Goal: Information Seeking & Learning: Understand process/instructions

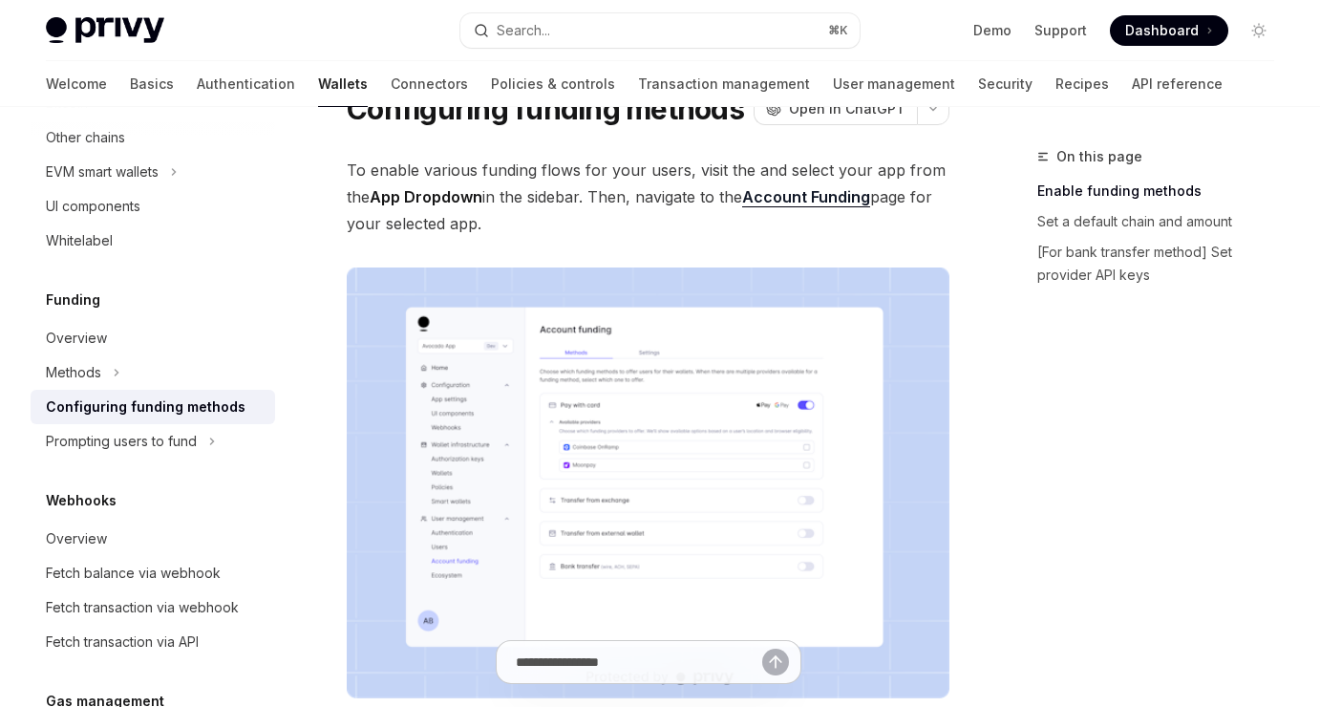
click at [662, 191] on span "To enable various funding flows for your users, visit the and select your app f…" at bounding box center [648, 197] width 603 height 80
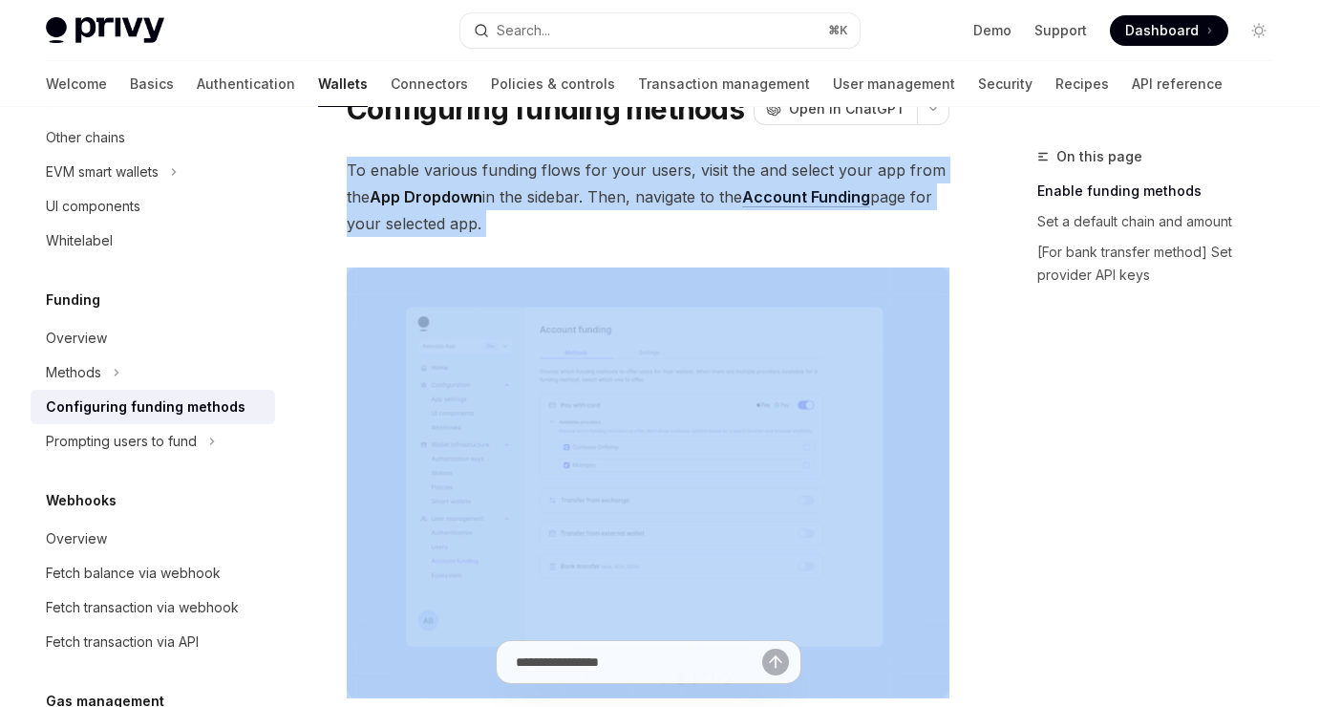
click at [662, 191] on span "To enable various funding flows for your users, visit the and select your app f…" at bounding box center [648, 197] width 603 height 80
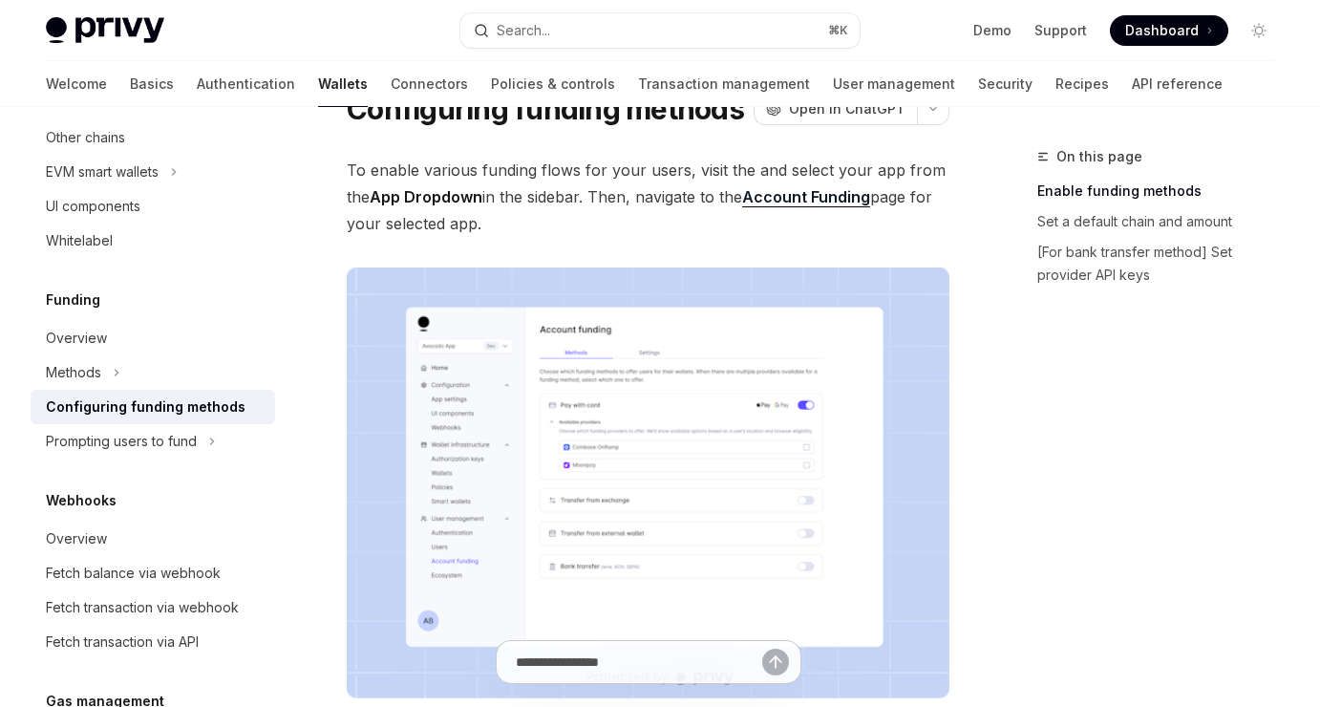
click at [675, 196] on span "To enable various funding flows for your users, visit the and select your app f…" at bounding box center [648, 197] width 603 height 80
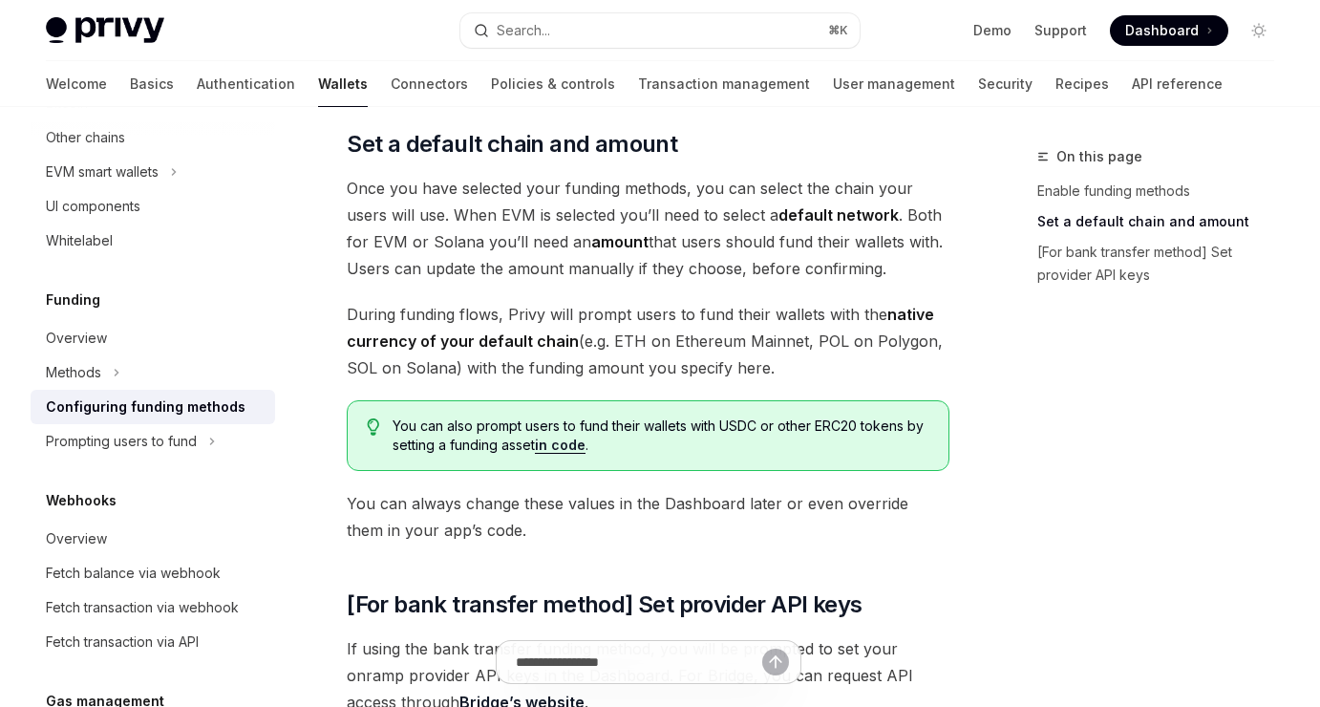
scroll to position [1102, 0]
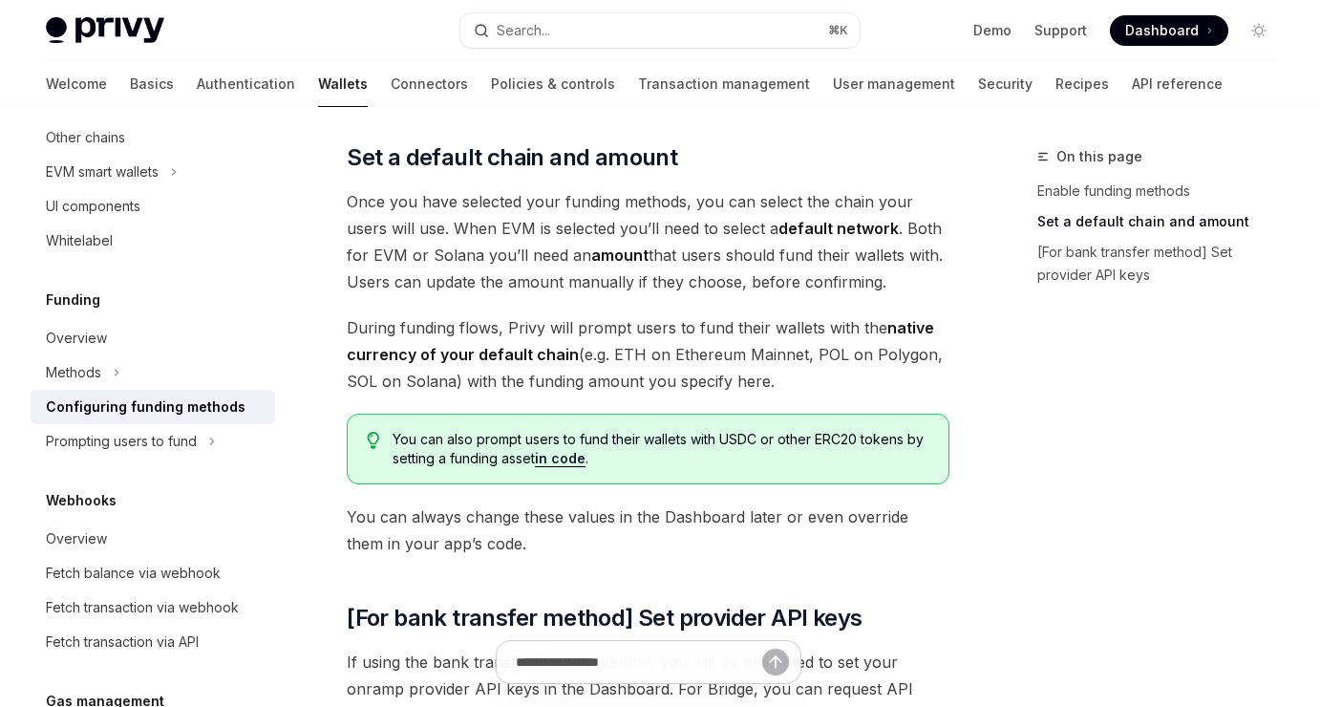
click at [554, 464] on link "in code" at bounding box center [560, 458] width 51 height 17
type textarea "*"
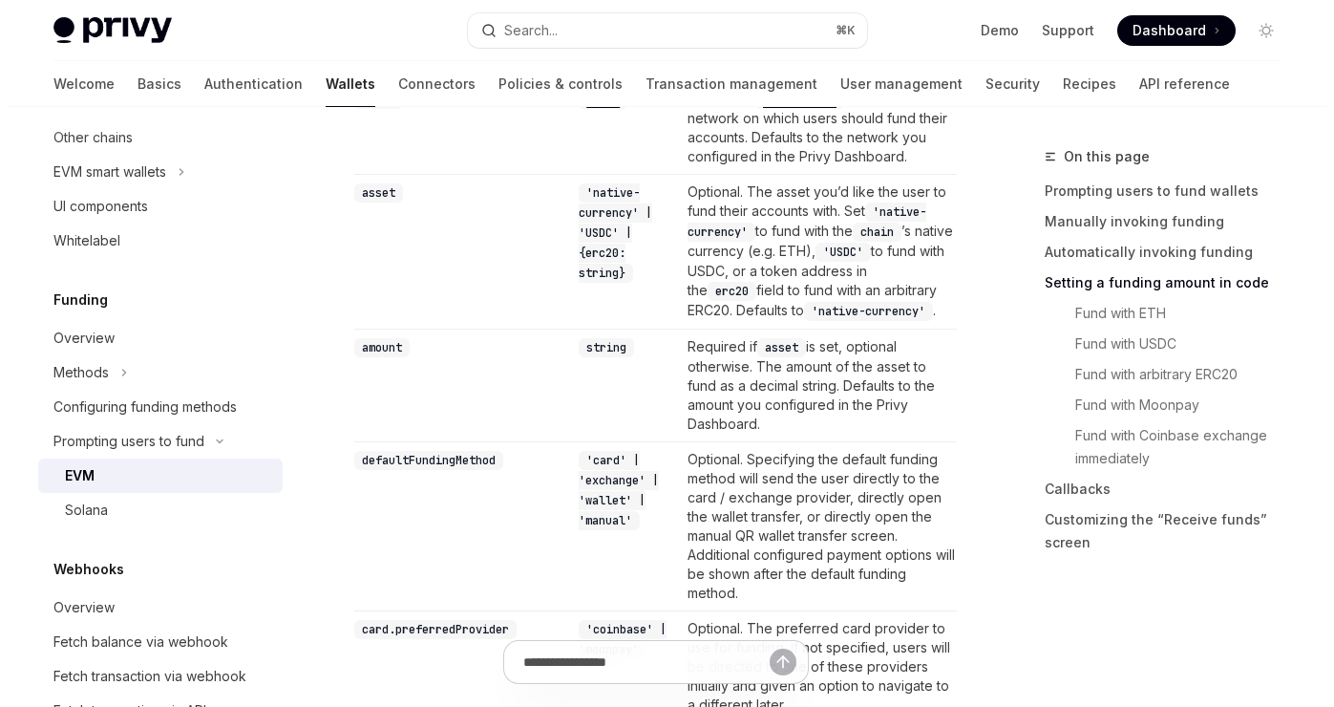
scroll to position [1987, 0]
